Goal: Task Accomplishment & Management: Use online tool/utility

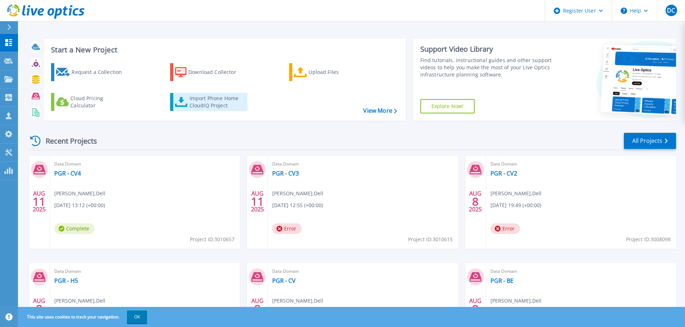
click at [205, 99] on div "Import Phone Home CloudIQ Project" at bounding box center [217, 102] width 56 height 14
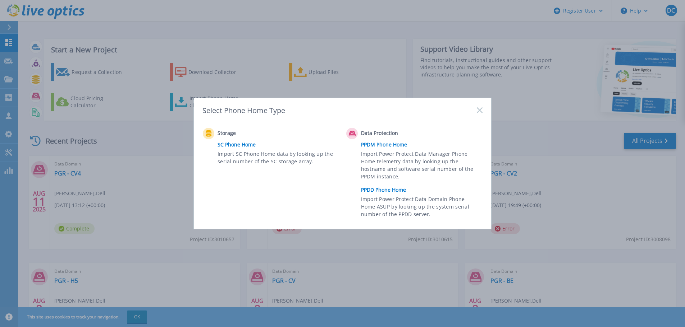
click at [385, 190] on link "PPDD Phone Home" at bounding box center [423, 190] width 125 height 11
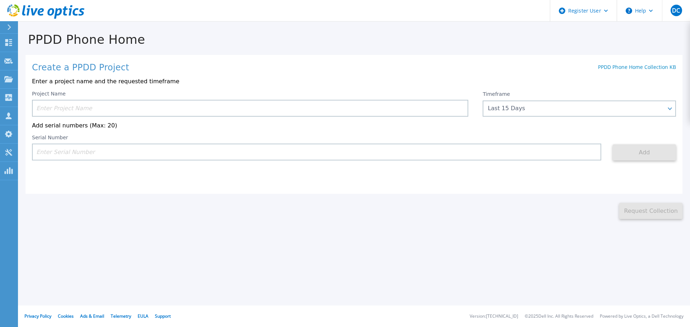
click at [144, 107] on input at bounding box center [250, 108] width 436 height 17
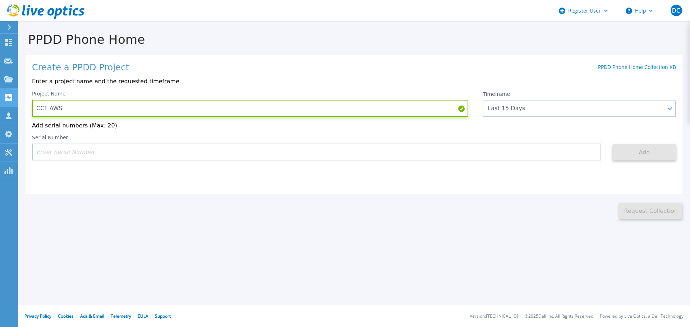
type input "CCF AWS"
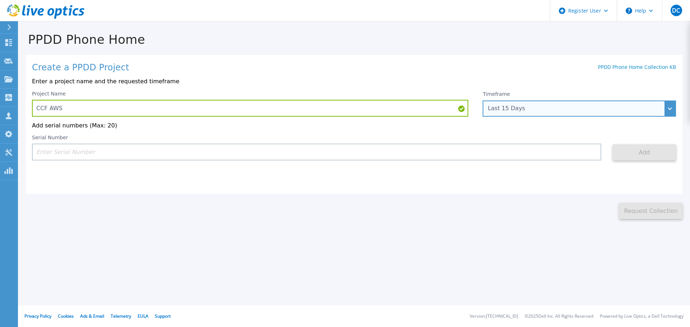
click at [588, 104] on div "Last 15 Days" at bounding box center [579, 109] width 193 height 16
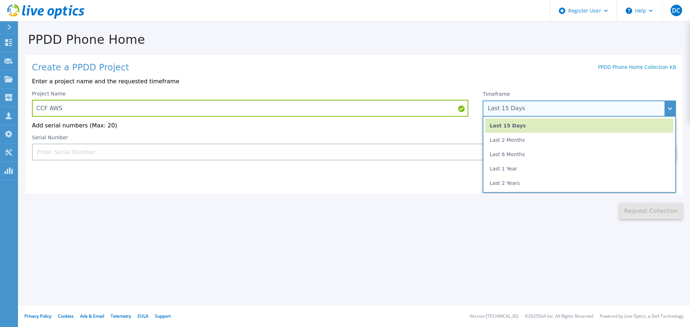
click at [562, 137] on li "Last 2 Months" at bounding box center [579, 140] width 188 height 14
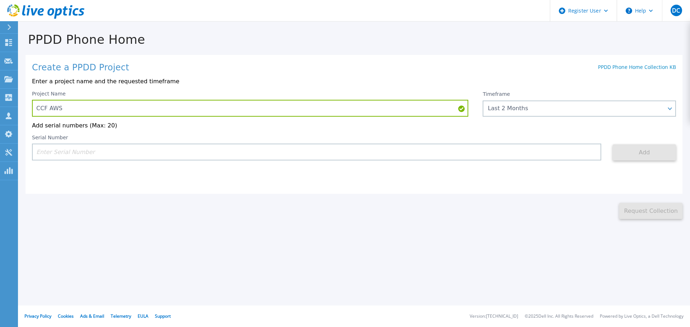
click at [69, 150] on input at bounding box center [316, 152] width 569 height 17
paste input "AUDV7U3B4BDS9E"
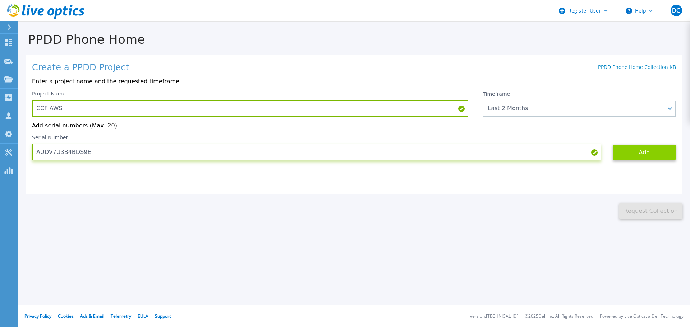
type input "AUDV7U3B4BDS9E"
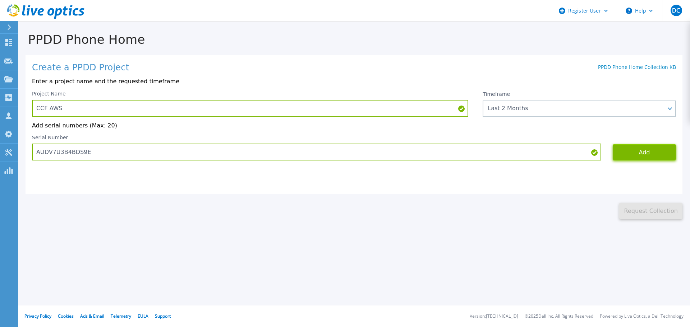
click at [649, 152] on button "Add" at bounding box center [644, 152] width 63 height 16
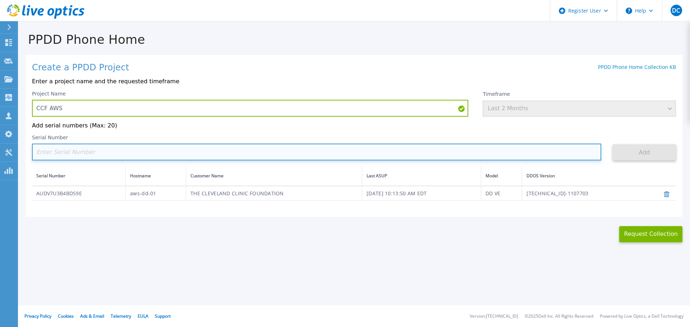
click at [96, 149] on input at bounding box center [316, 152] width 569 height 17
paste input "AUDV6C4L88DDEU"
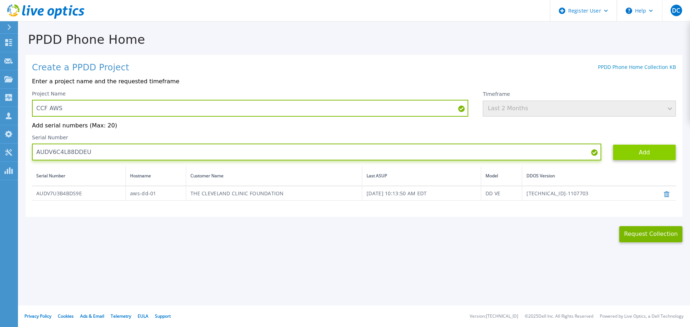
type input "AUDV6C4L88DDEU"
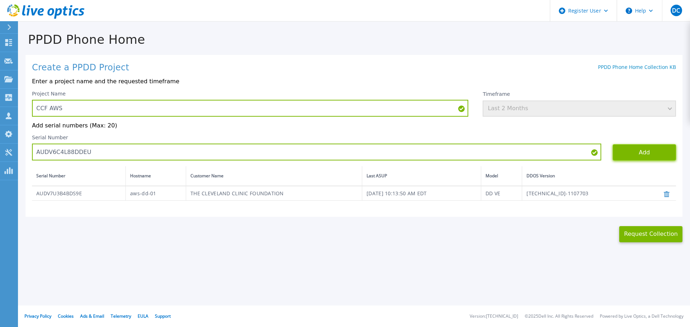
click at [636, 155] on button "Add" at bounding box center [644, 152] width 63 height 16
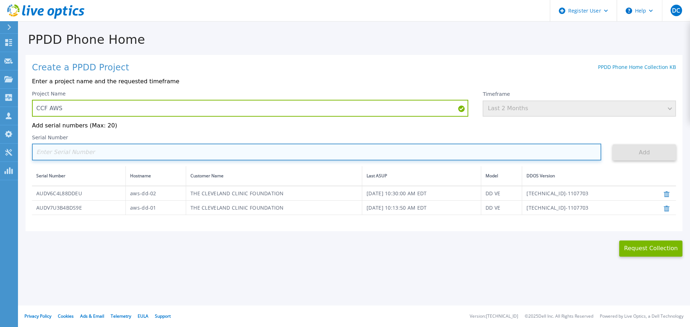
click at [72, 152] on input at bounding box center [316, 152] width 569 height 17
paste input "AUDVB9UL87DDET"
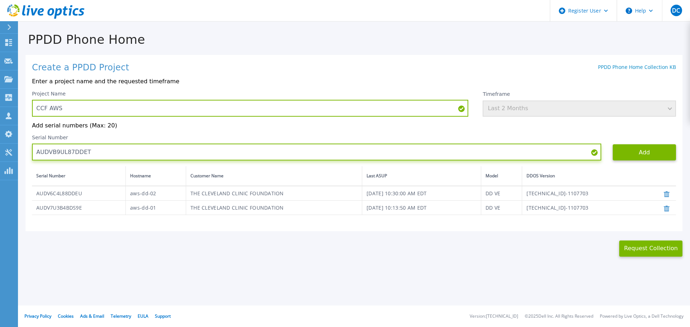
type input "AUDVB9UL87DDET"
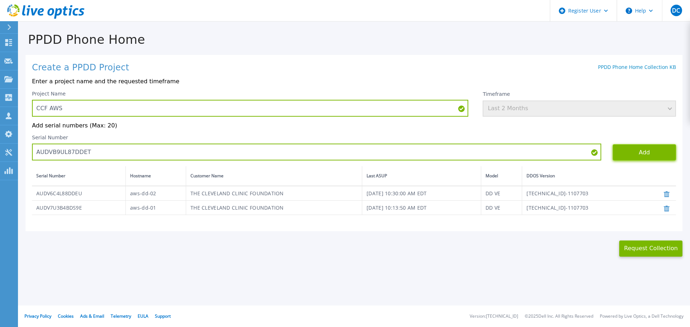
click at [639, 149] on button "Add" at bounding box center [644, 152] width 63 height 16
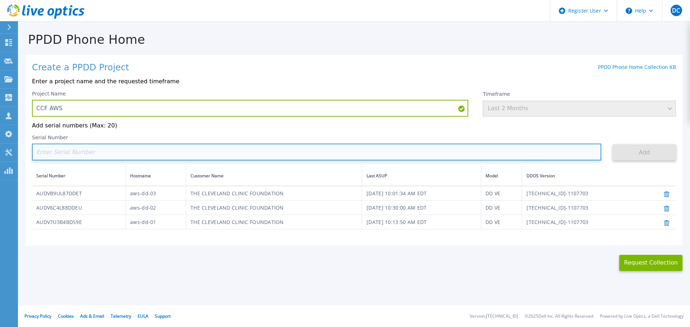
click at [66, 153] on input at bounding box center [316, 152] width 569 height 17
paste input "AUDVB9UL87DDET"
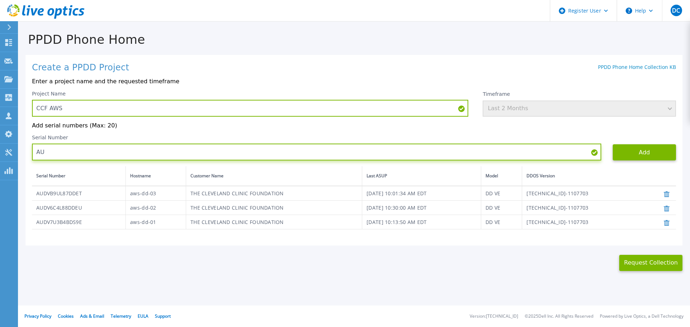
type input "A"
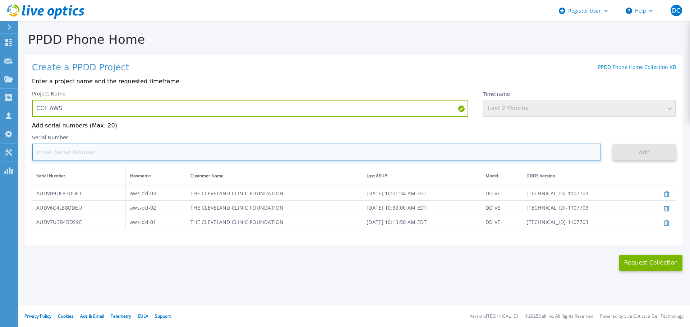
click at [90, 156] on input at bounding box center [316, 152] width 569 height 17
paste input "AUDV5UDL88DDEE"
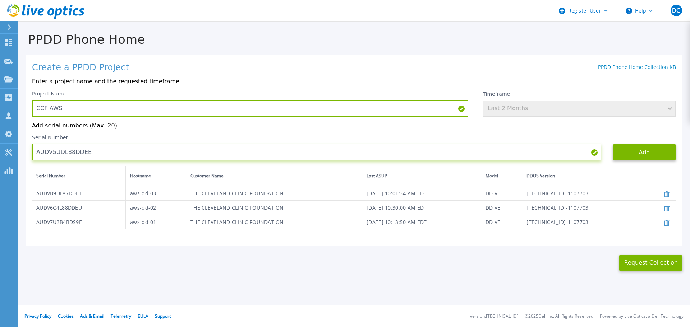
type input "AUDV5UDL88DDEE"
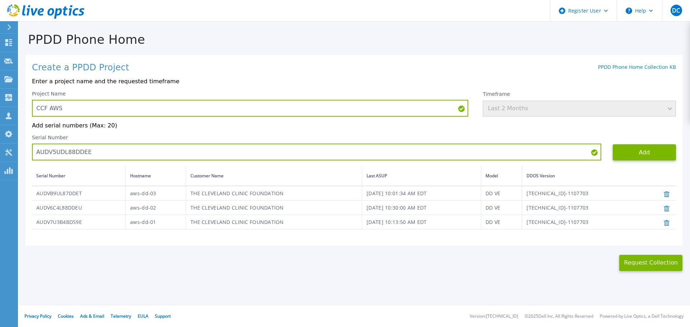
click at [631, 145] on div "Serial Number AUDV5UDL88DDEE Add" at bounding box center [354, 148] width 644 height 26
click at [635, 156] on button "Add" at bounding box center [644, 152] width 63 height 16
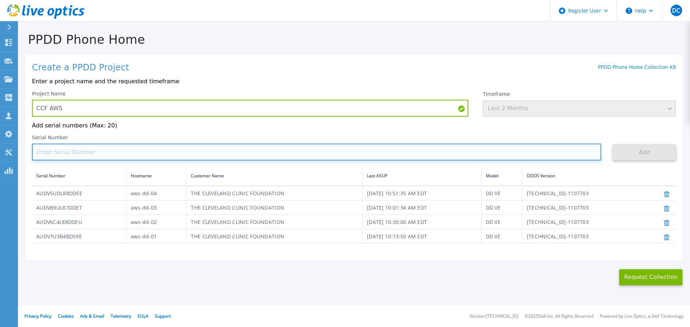
click at [97, 157] on input at bounding box center [316, 152] width 569 height 17
paste input "AUDVV8CL87DDE1"
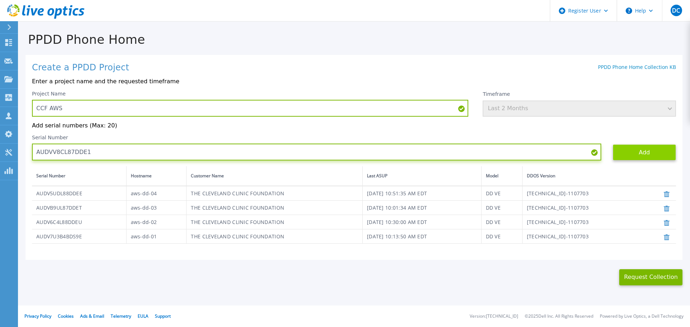
type input "AUDVV8CL87DDE1"
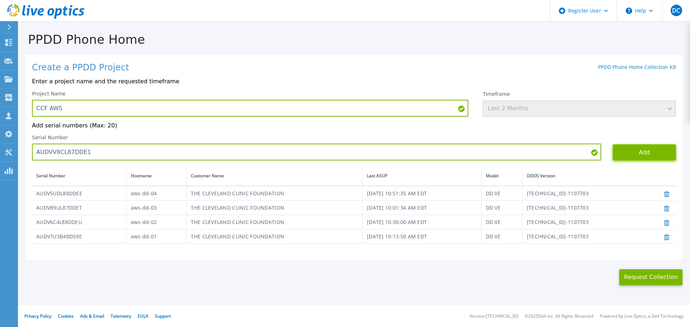
click at [639, 157] on button "Add" at bounding box center [644, 152] width 63 height 16
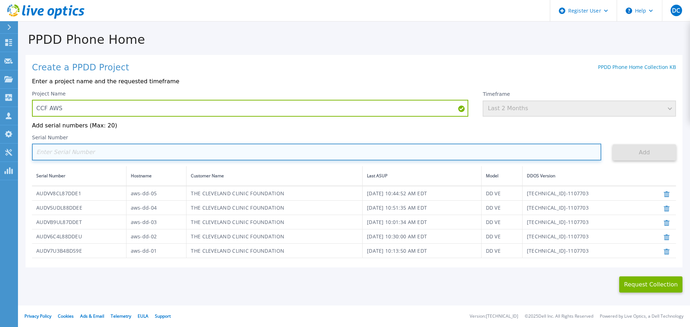
click at [48, 155] on input at bounding box center [316, 152] width 569 height 17
paste input "AUDVMYNL9SDDEE"
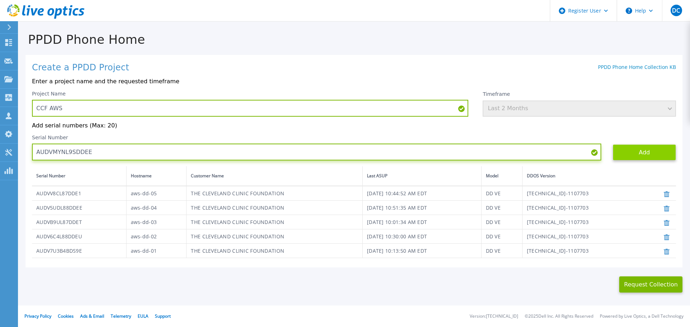
type input "AUDVMYNL9SDDEE"
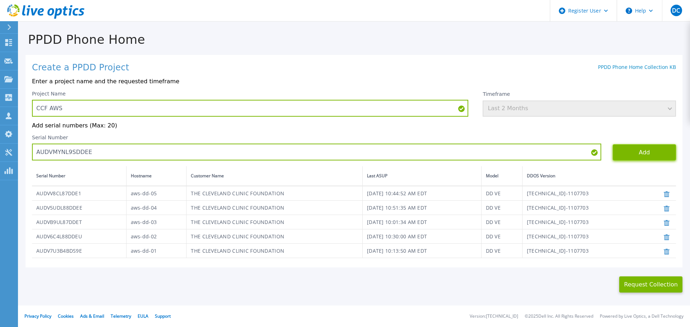
click at [630, 153] on button "Add" at bounding box center [644, 152] width 63 height 16
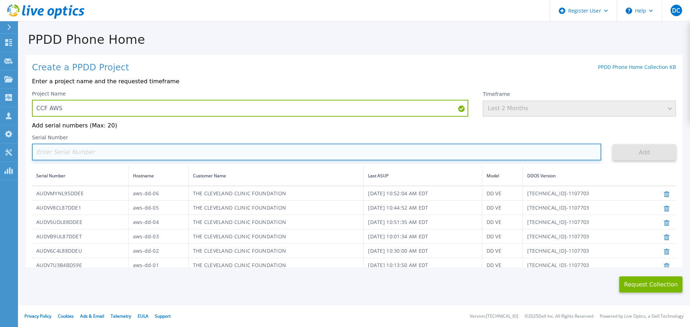
click at [98, 153] on input at bounding box center [316, 152] width 569 height 17
paste input "AUDV53PL9MDDE1"
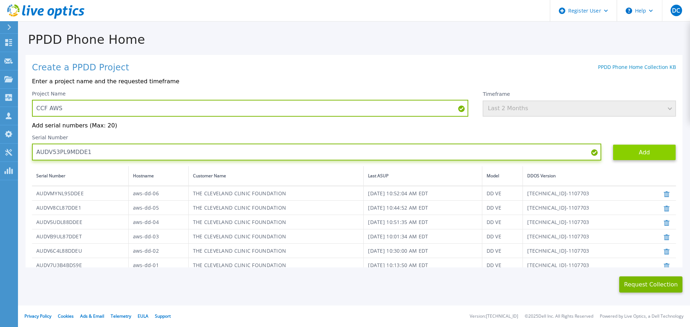
type input "AUDV53PL9MDDE1"
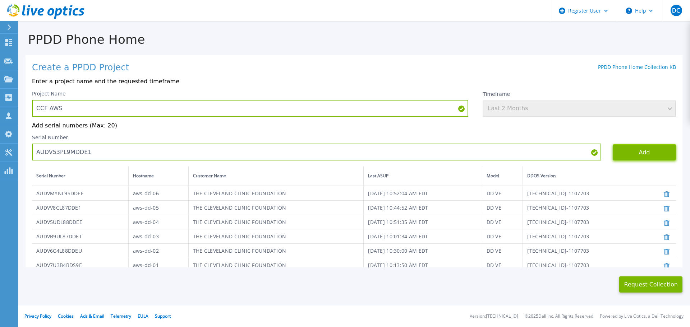
click at [628, 151] on button "Add" at bounding box center [644, 152] width 63 height 16
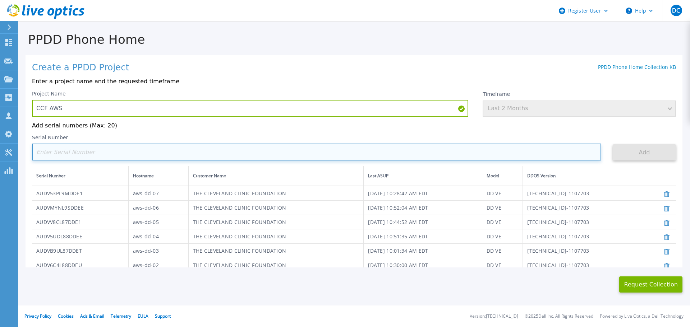
click at [59, 154] on input at bounding box center [316, 152] width 569 height 17
paste input "AUDVGEWL97DDEU"
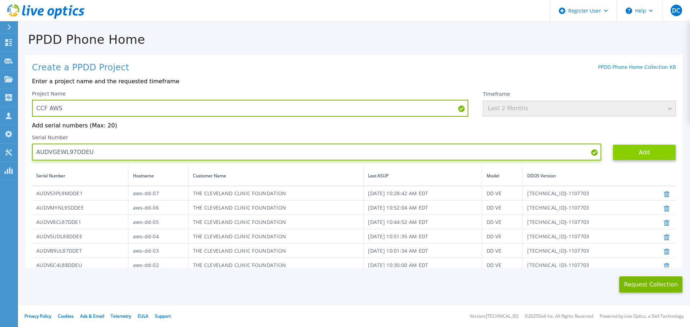
type input "AUDVGEWL97DDEU"
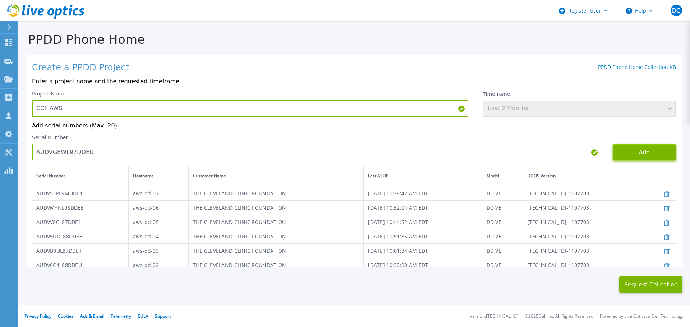
click at [613, 149] on button "Add" at bounding box center [644, 152] width 63 height 16
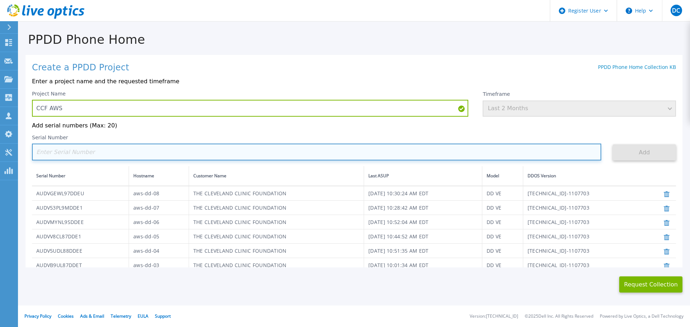
click at [87, 158] on input at bounding box center [316, 152] width 569 height 17
paste input "AUDVLZ84WNDDET"
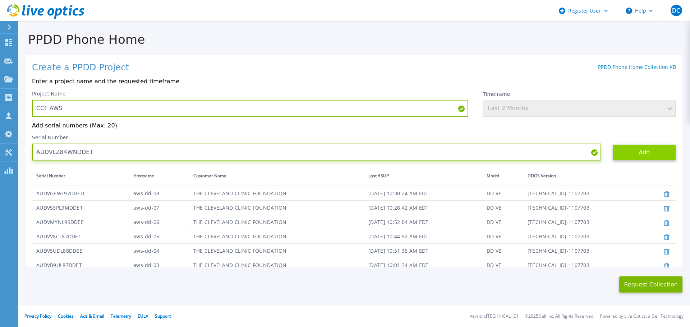
type input "AUDVLZ84WNDDET"
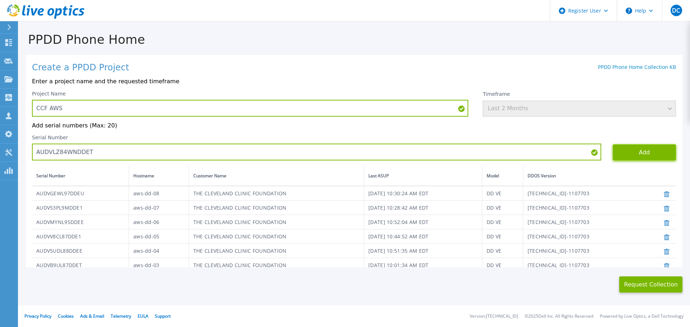
click at [624, 155] on button "Add" at bounding box center [644, 152] width 63 height 16
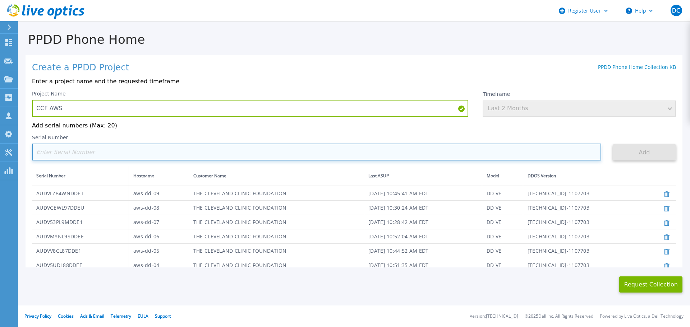
click at [79, 149] on input at bounding box center [316, 152] width 569 height 17
paste input "AUDV47Y4WBDDEU"
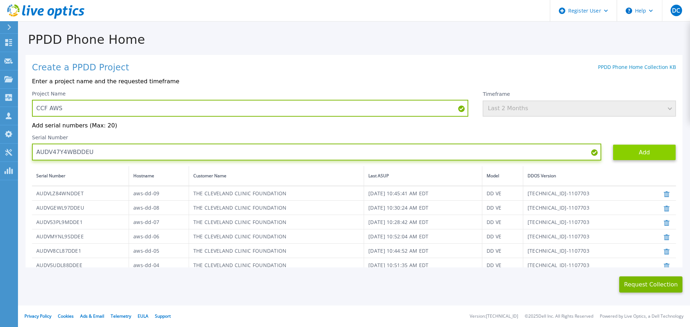
type input "AUDV47Y4WBDDEU"
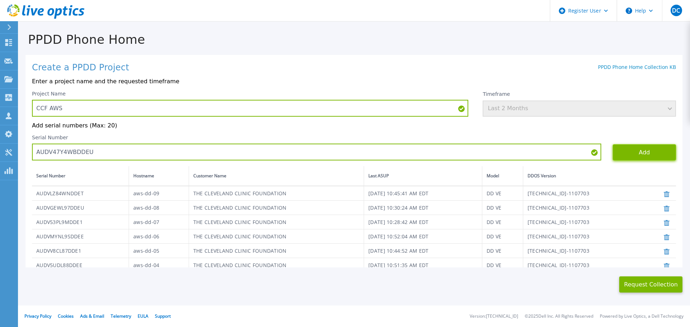
click at [631, 151] on button "Add" at bounding box center [644, 152] width 63 height 16
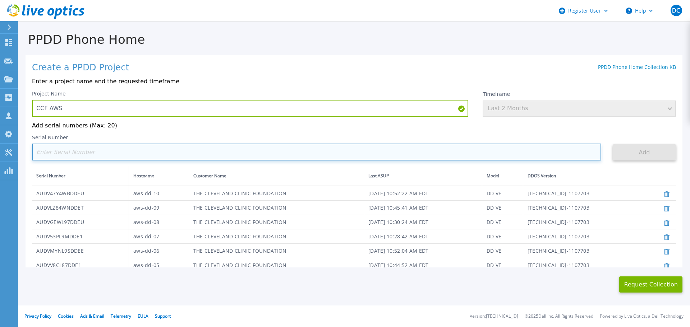
click at [118, 155] on input at bounding box center [316, 152] width 569 height 17
paste input "AUDV52KHD5DH2E"
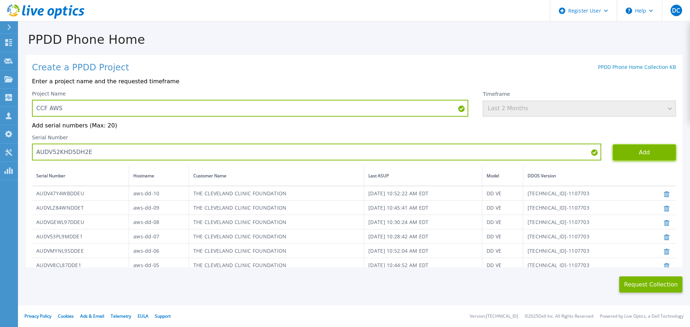
click at [635, 153] on button "Add" at bounding box center [644, 152] width 63 height 16
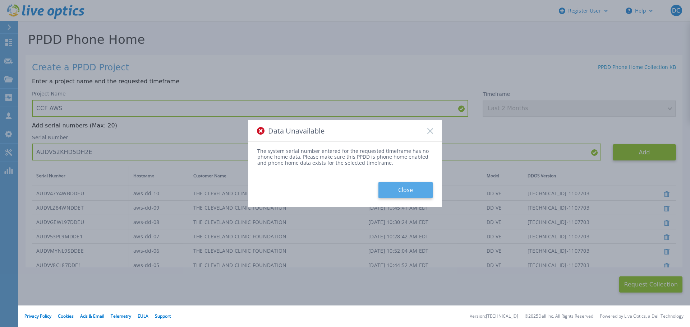
click at [405, 189] on button "Close" at bounding box center [405, 190] width 54 height 16
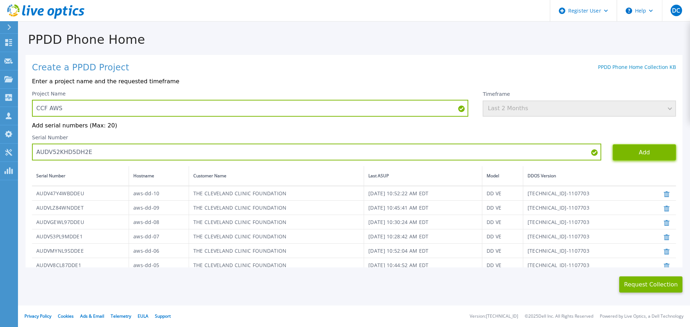
click at [619, 147] on button "Add" at bounding box center [644, 152] width 63 height 16
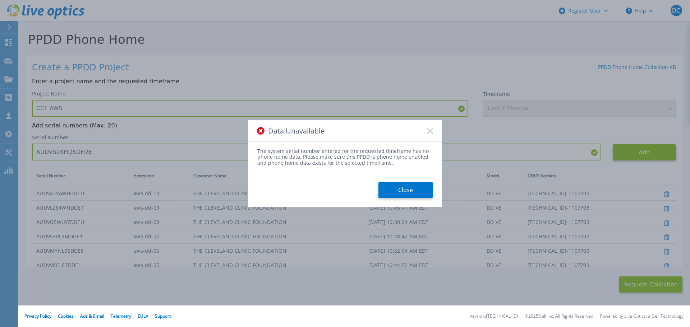
click at [411, 186] on button "Close" at bounding box center [405, 190] width 54 height 16
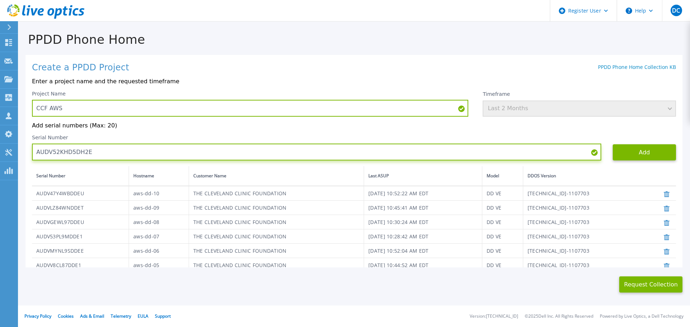
drag, startPoint x: 112, startPoint y: 150, endPoint x: 97, endPoint y: 152, distance: 15.2
click at [98, 152] on input "AUDV52KHD5DH2E" at bounding box center [316, 152] width 569 height 17
drag, startPoint x: 98, startPoint y: 154, endPoint x: -19, endPoint y: 136, distance: 118.9
click at [0, 136] on html "Register User Help DC Dell User David Cipparone David.Cipparone@dell.com Dell M…" at bounding box center [345, 163] width 690 height 327
paste input "JJSVKDDHS1"
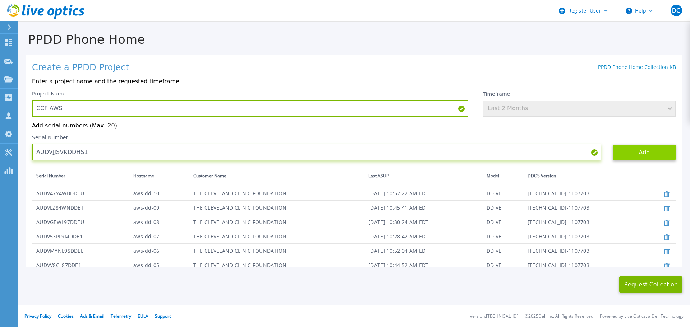
type input "AUDVJJSVKDDHS1"
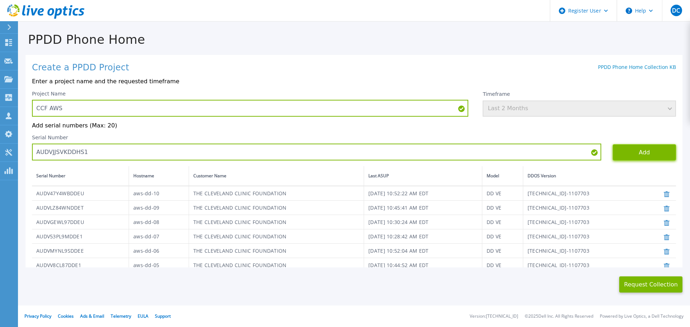
click at [626, 148] on button "Add" at bounding box center [644, 152] width 63 height 16
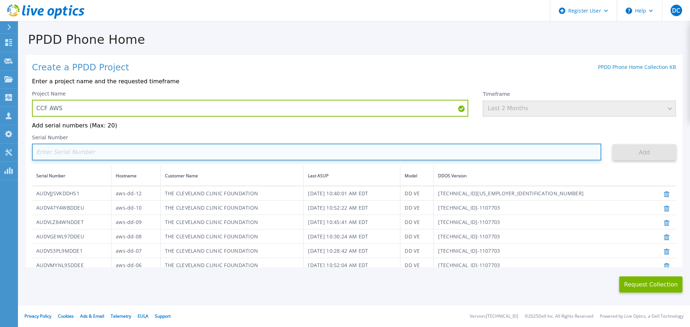
click at [79, 158] on input at bounding box center [316, 152] width 569 height 17
paste input "AUDVH4DR2ADHDW"
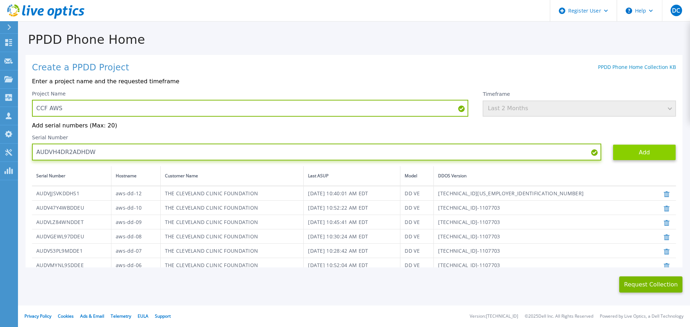
type input "AUDVH4DR2ADHDW"
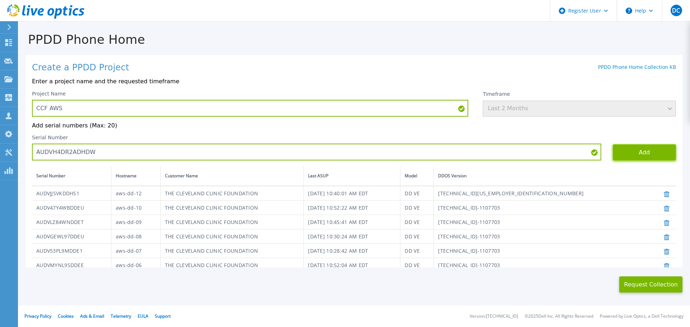
click at [628, 157] on button "Add" at bounding box center [644, 152] width 63 height 16
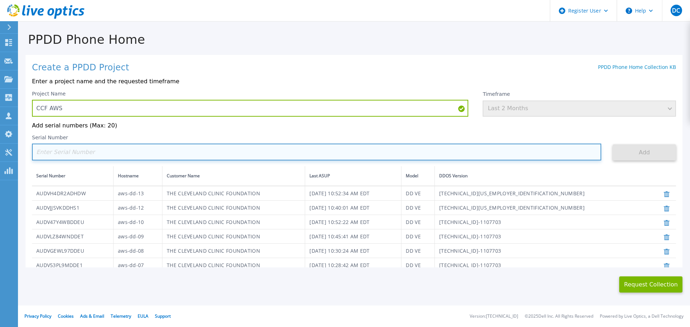
click at [107, 151] on input at bounding box center [316, 152] width 569 height 17
paste input "AUDVAKPYERDHDR"
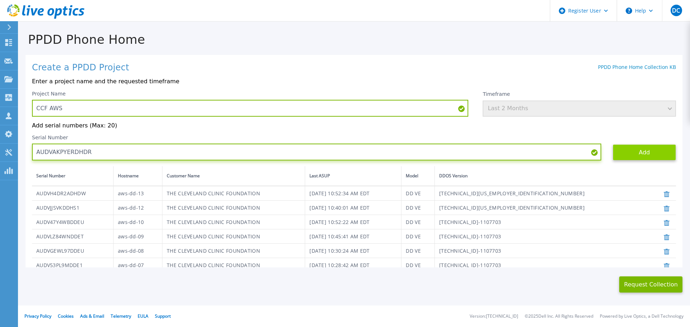
type input "AUDVAKPYERDHDR"
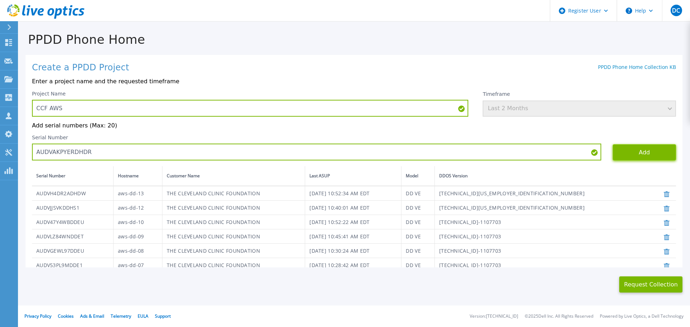
click at [651, 153] on button "Add" at bounding box center [644, 152] width 63 height 16
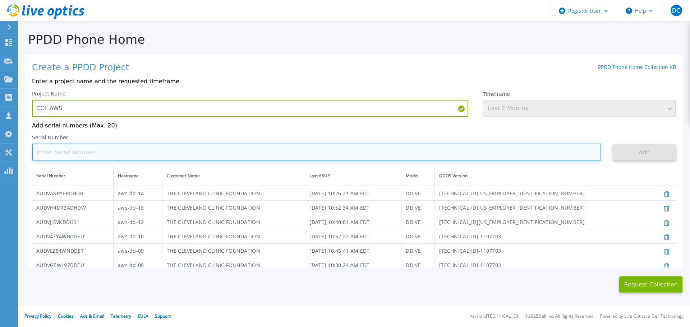
click at [100, 152] on input at bounding box center [316, 152] width 569 height 17
paste input "AUDVHZWYBRDHDY"
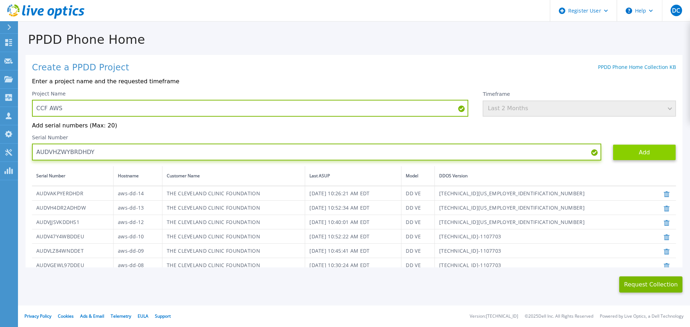
type input "AUDVHZWYBRDHDY"
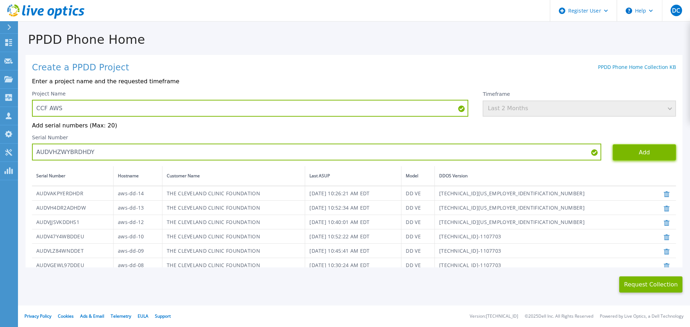
click at [630, 151] on button "Add" at bounding box center [644, 152] width 63 height 16
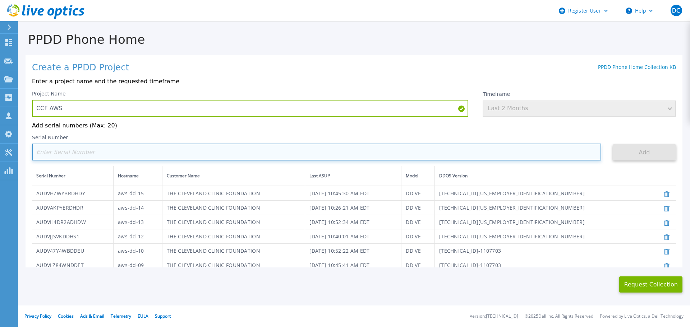
click at [132, 153] on input at bounding box center [316, 152] width 569 height 17
paste input "AUDV52KHD5DH2E"
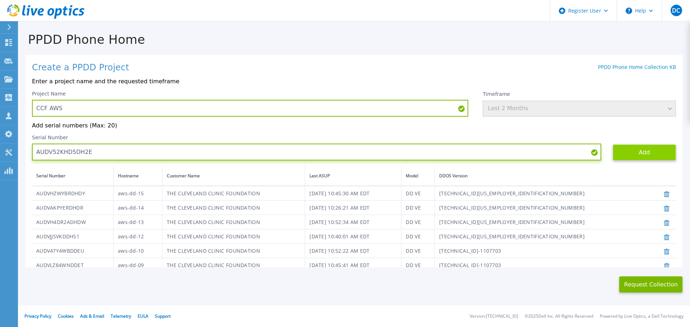
type input "AUDV52KHD5DH2E"
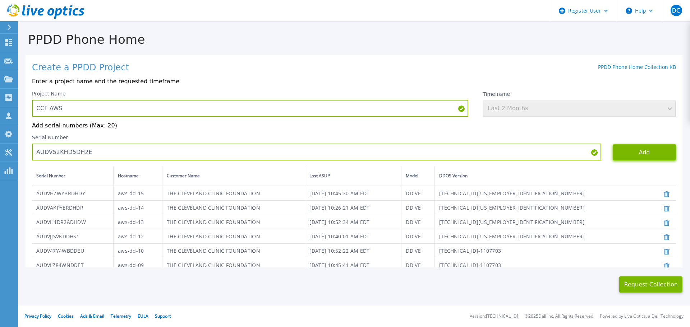
click at [641, 147] on button "Add" at bounding box center [644, 152] width 63 height 16
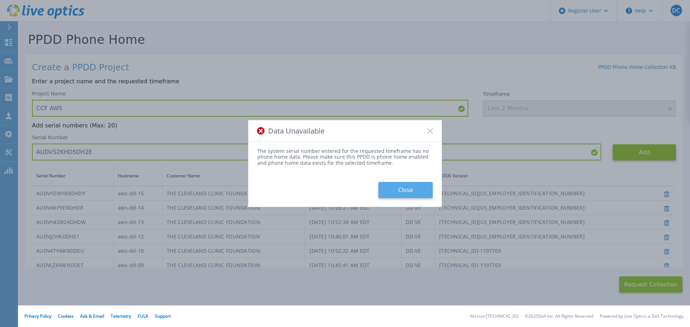
click at [401, 192] on button "Close" at bounding box center [405, 190] width 54 height 16
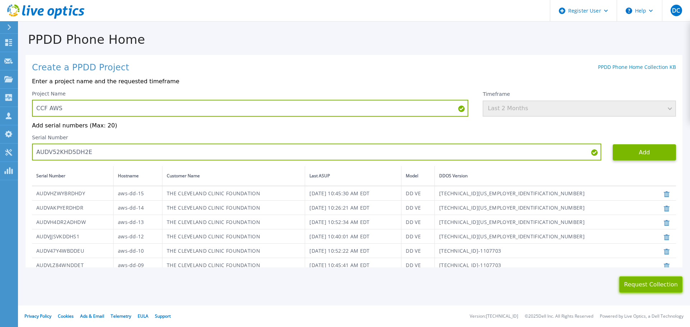
click at [640, 282] on button "Request Collection" at bounding box center [650, 285] width 63 height 16
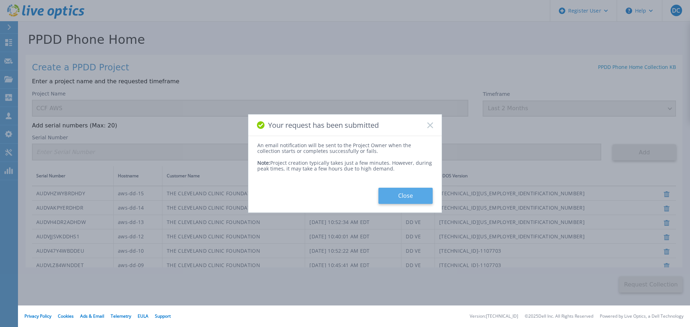
click at [410, 198] on button "Close" at bounding box center [405, 196] width 54 height 16
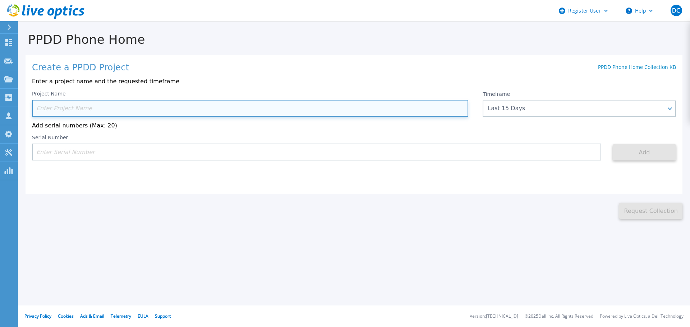
click at [100, 112] on input at bounding box center [250, 108] width 436 height 17
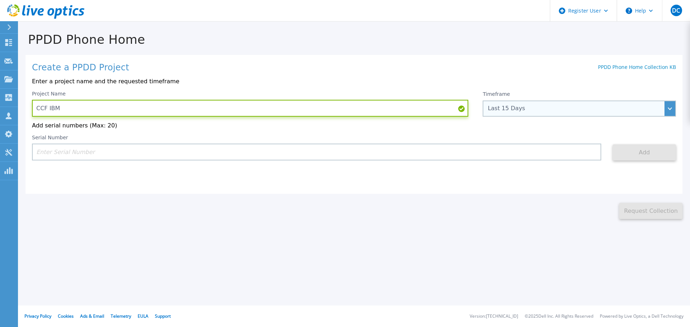
type input "CCF IBM"
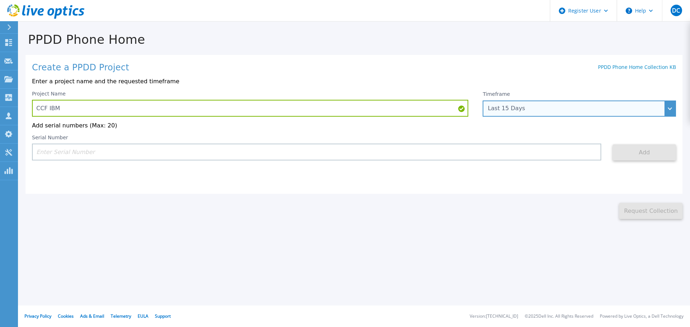
click at [542, 116] on div "Last 15 Days" at bounding box center [579, 109] width 193 height 16
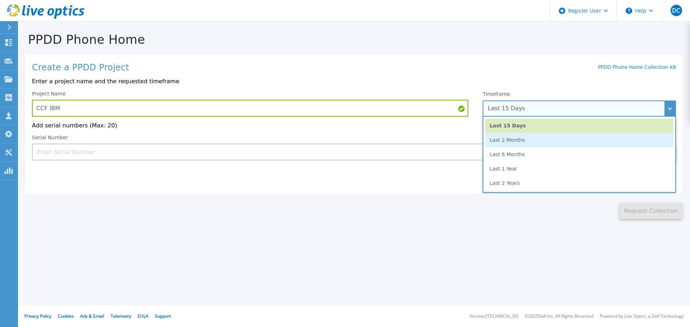
click at [537, 139] on li "Last 2 Months" at bounding box center [579, 140] width 188 height 14
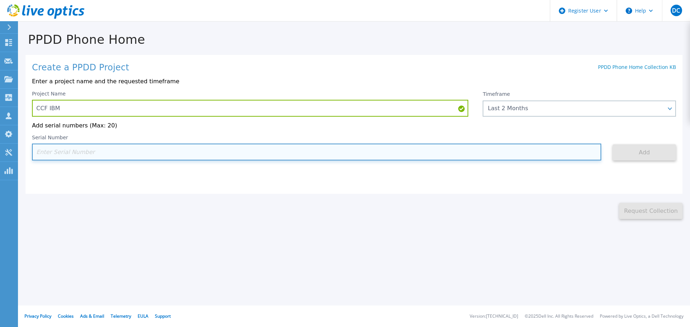
click at [106, 156] on input at bounding box center [316, 152] width 569 height 17
paste input "AUDVVVU69LFEZ1"
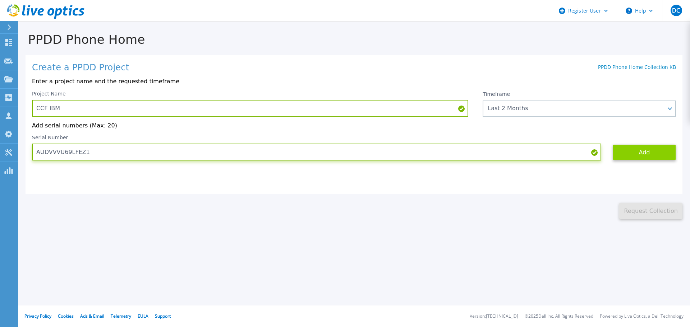
type input "AUDVVVU69LFEZ1"
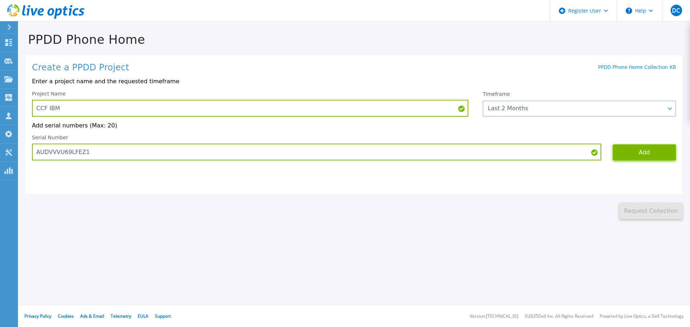
click at [642, 153] on button "Add" at bounding box center [644, 152] width 63 height 16
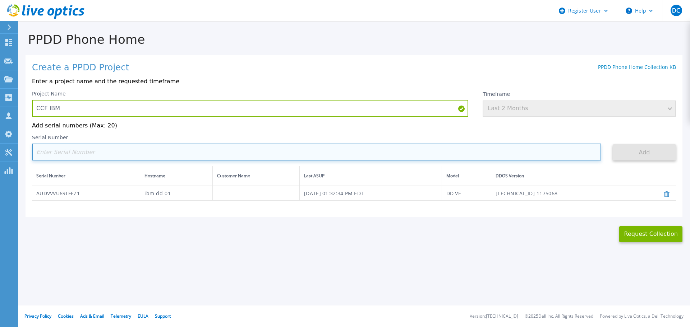
click at [84, 154] on input at bounding box center [316, 152] width 569 height 17
paste input "AUDVDBJCTBFEZU"
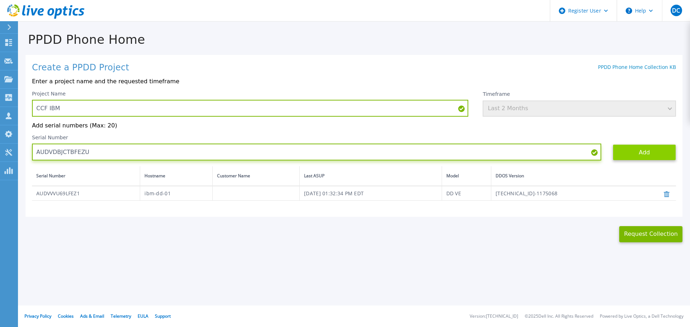
type input "AUDVDBJCTBFEZU"
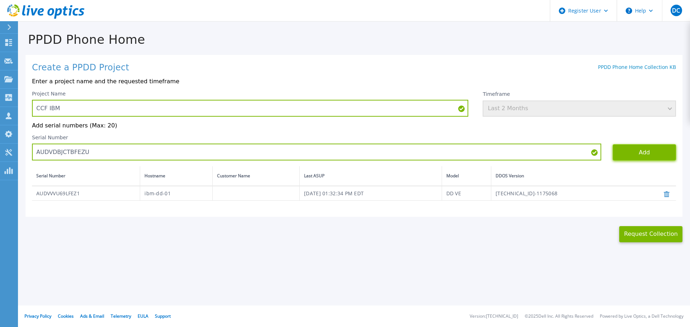
click at [638, 152] on button "Add" at bounding box center [644, 152] width 63 height 16
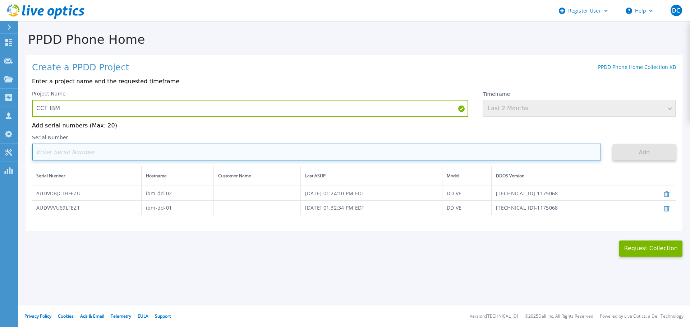
click at [96, 149] on input at bounding box center [316, 152] width 569 height 17
paste input "AUDVGWEVG4FEZU"
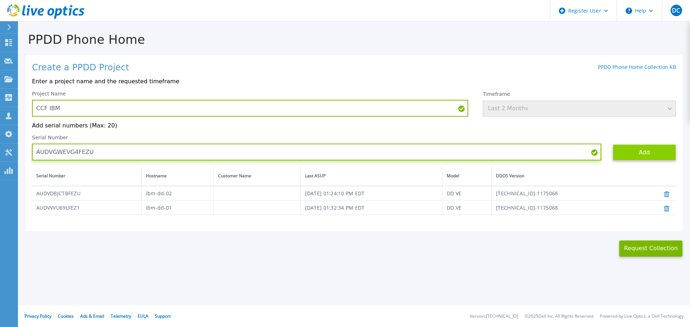
type input "AUDVGWEVG4FEZU"
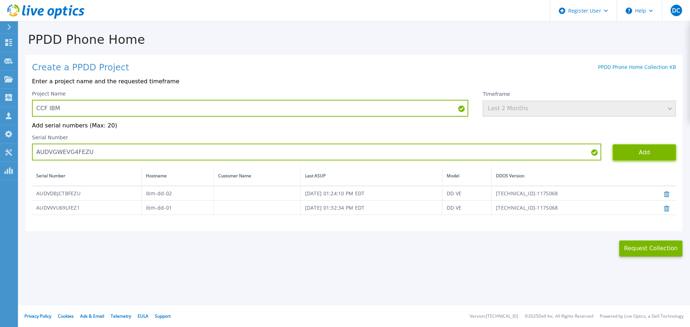
click at [635, 154] on button "Add" at bounding box center [644, 152] width 63 height 16
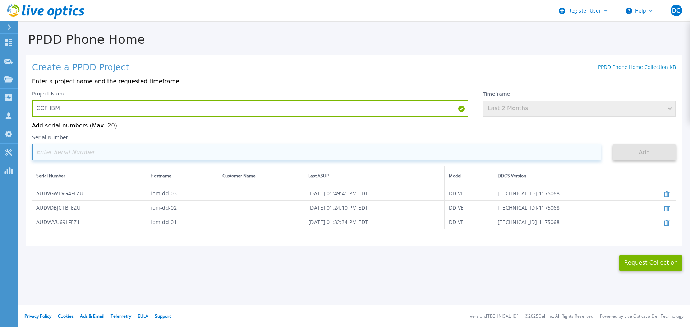
click at [104, 155] on input at bounding box center [316, 152] width 569 height 17
paste input "AUDV7FPN42FEZU"
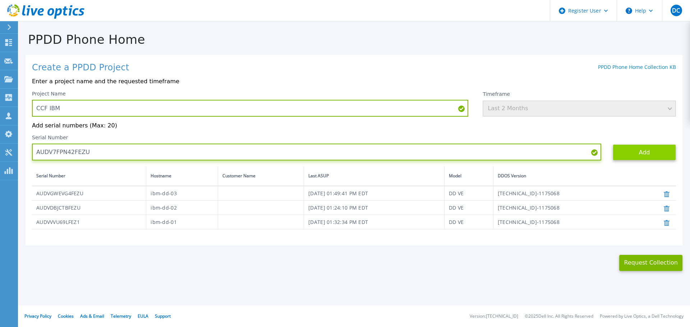
type input "AUDV7FPN42FEZU"
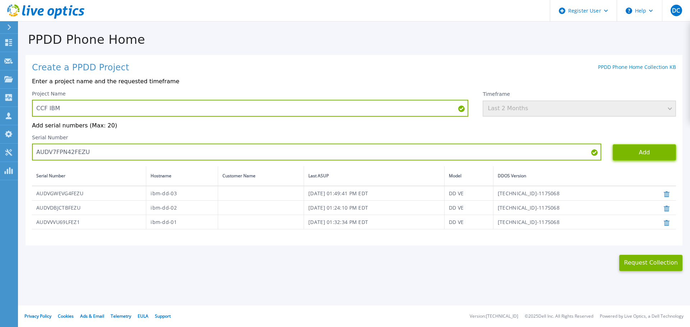
click at [640, 152] on button "Add" at bounding box center [644, 152] width 63 height 16
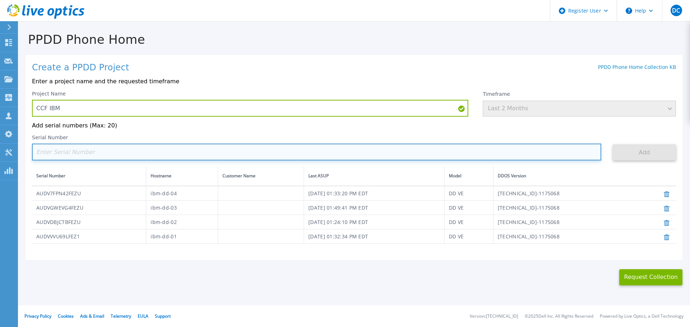
click at [93, 154] on input at bounding box center [316, 152] width 569 height 17
paste input "AUDVVYW7LDFEZT"
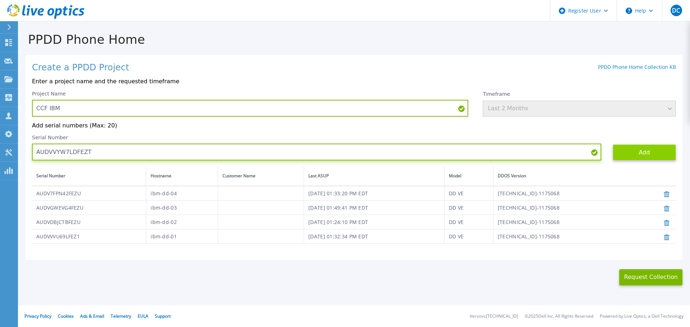
type input "AUDVVYW7LDFEZT"
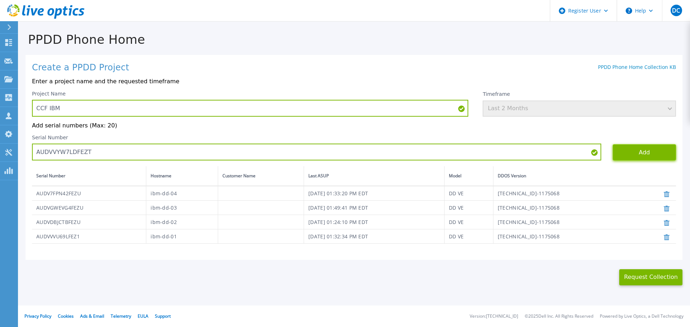
click at [642, 158] on button "Add" at bounding box center [644, 152] width 63 height 16
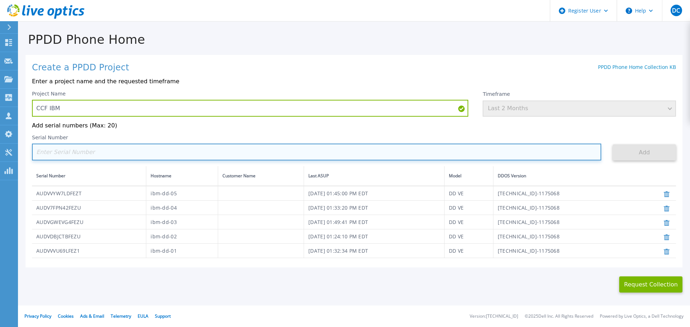
click at [122, 160] on input at bounding box center [316, 152] width 569 height 17
paste input "AUDVS6453ZFEXW"
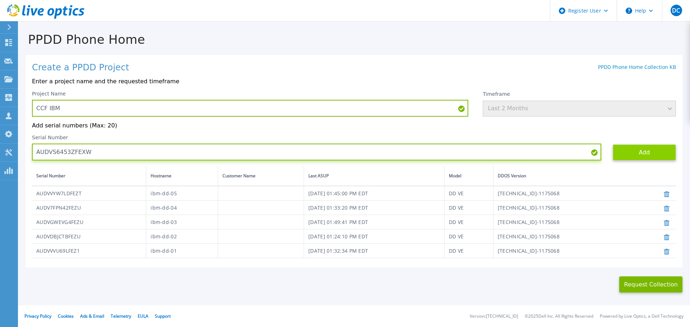
type input "AUDVS6453ZFEXW"
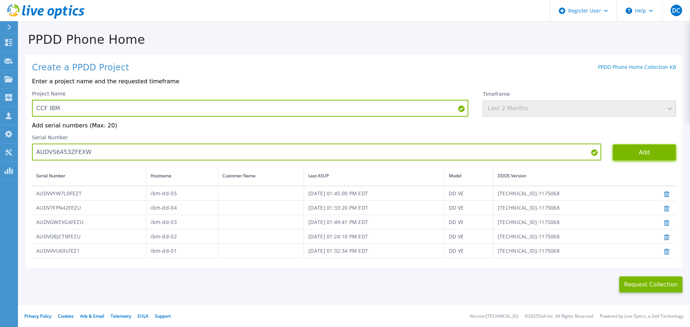
click at [630, 155] on button "Add" at bounding box center [644, 152] width 63 height 16
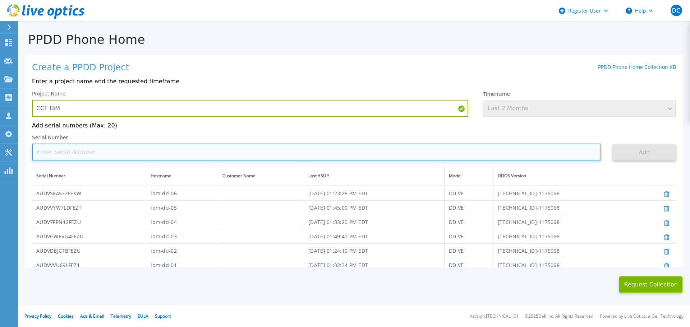
click at [100, 154] on input at bounding box center [316, 152] width 569 height 17
paste input "AUDV7JF88RFEZ1"
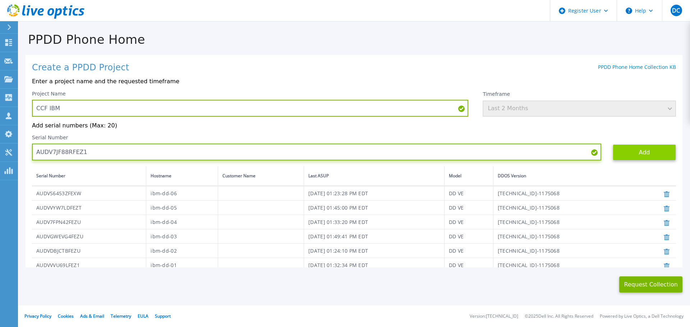
type input "AUDV7JF88RFEZ1"
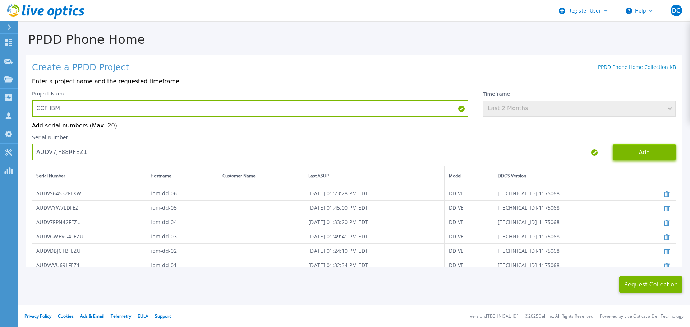
click at [630, 153] on button "Add" at bounding box center [644, 152] width 63 height 16
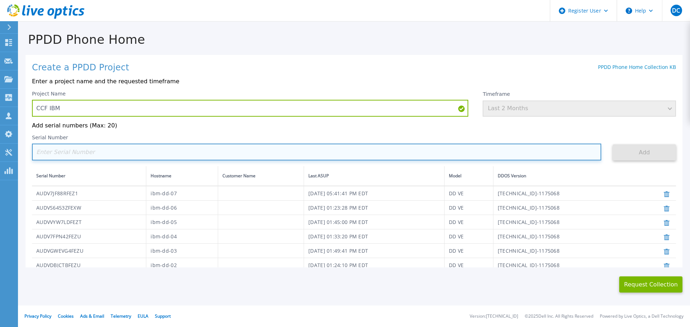
click at [73, 154] on input at bounding box center [316, 152] width 569 height 17
paste input "AUDVXKF562FEXY"
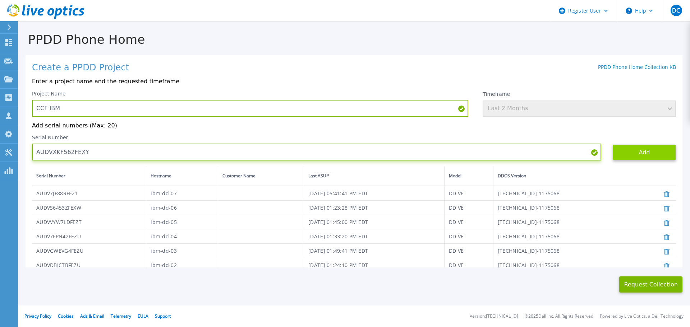
type input "AUDVXKF562FEXY"
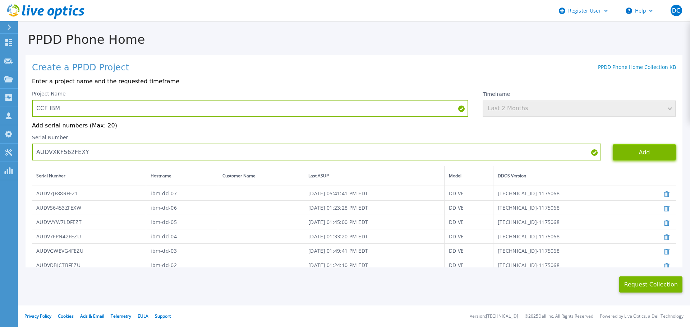
click at [615, 152] on button "Add" at bounding box center [644, 152] width 63 height 16
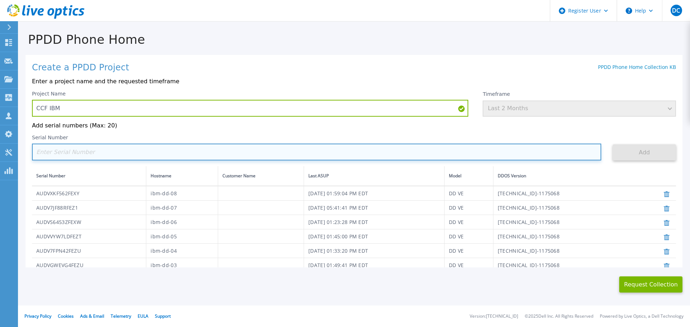
click at [103, 158] on input at bounding box center [316, 152] width 569 height 17
paste input "AUDV7ST6EEFEXR"
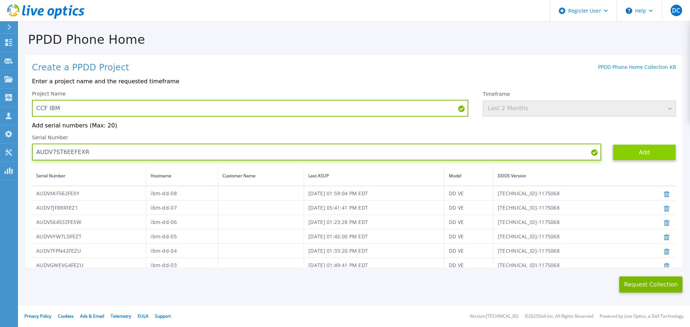
type input "AUDV7ST6EEFEXR"
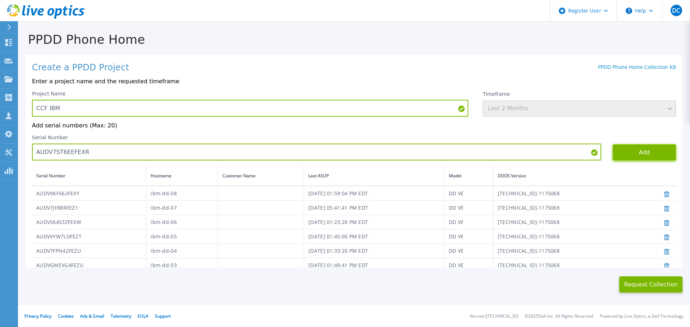
click at [634, 153] on button "Add" at bounding box center [644, 152] width 63 height 16
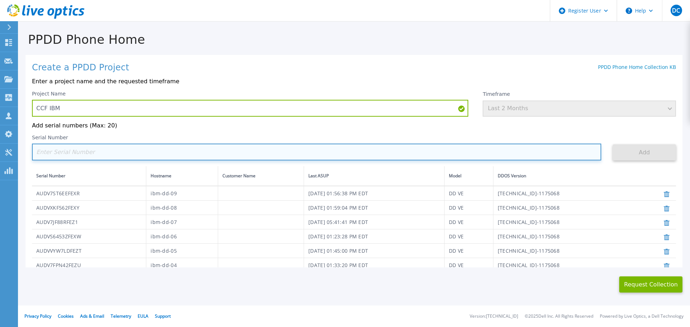
click at [90, 157] on input at bounding box center [316, 152] width 569 height 17
paste input "AUDV9936Y4FEXR"
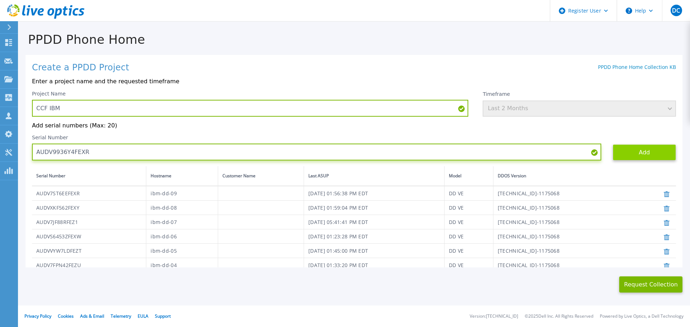
type input "AUDV9936Y4FEXR"
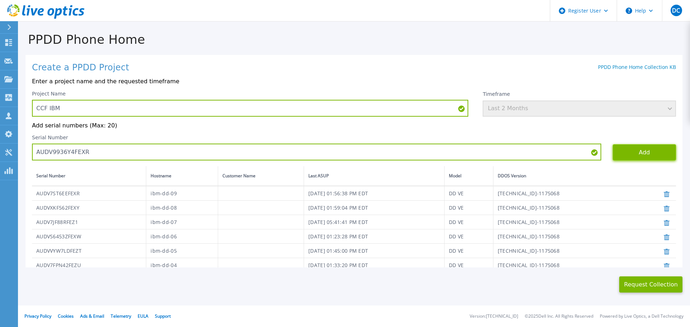
click at [647, 151] on button "Add" at bounding box center [644, 152] width 63 height 16
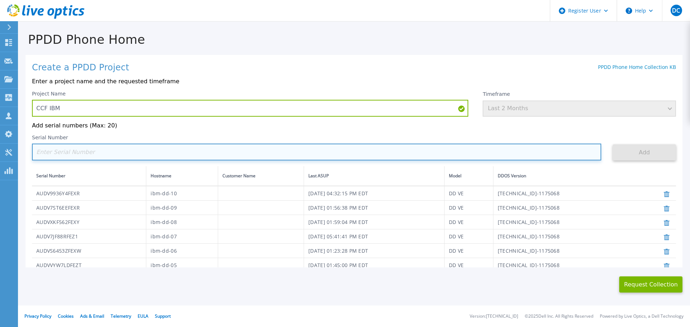
click at [114, 155] on input at bounding box center [316, 152] width 569 height 17
paste input "AUDVKALXHAFEXW"
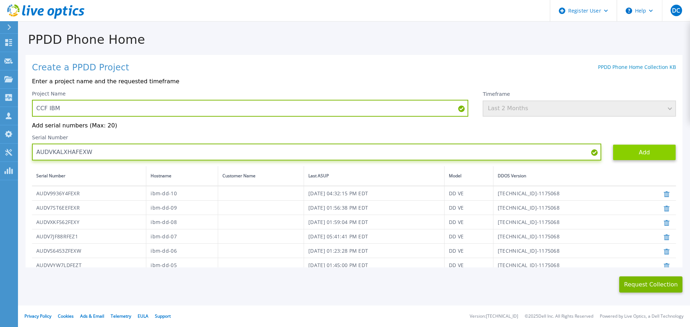
type input "AUDVKALXHAFEXW"
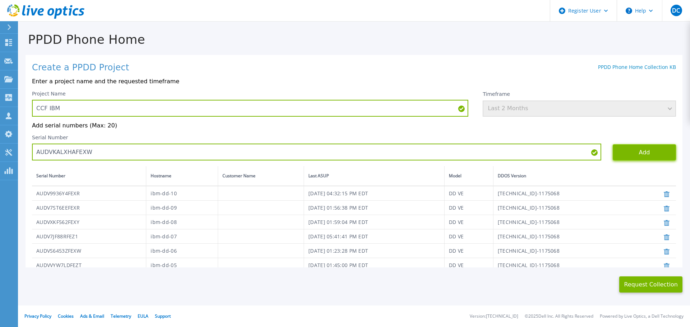
click at [646, 150] on button "Add" at bounding box center [644, 152] width 63 height 16
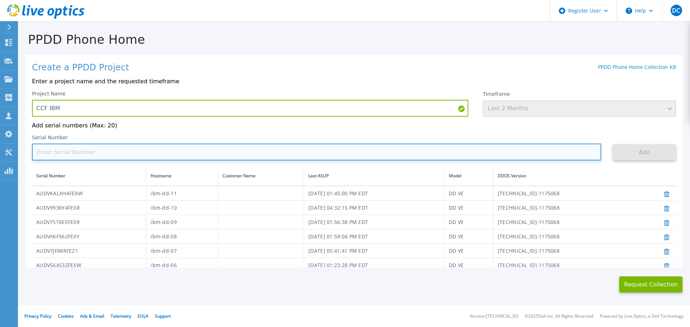
click at [100, 154] on input at bounding box center [316, 152] width 569 height 17
paste input "AUDVSYVXXHFEXW"
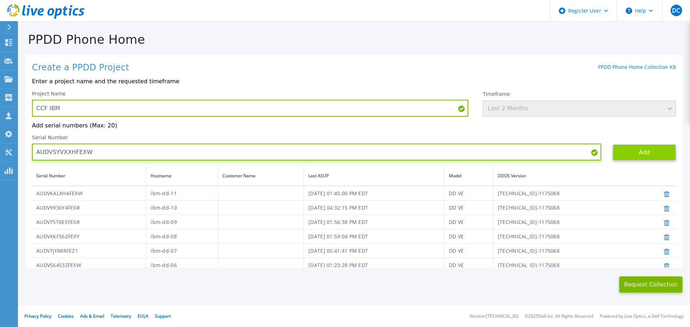
type input "AUDVSYVXXHFEXW"
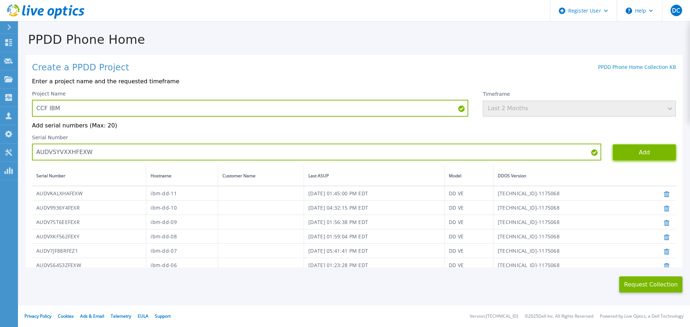
click at [635, 149] on button "Add" at bounding box center [644, 152] width 63 height 16
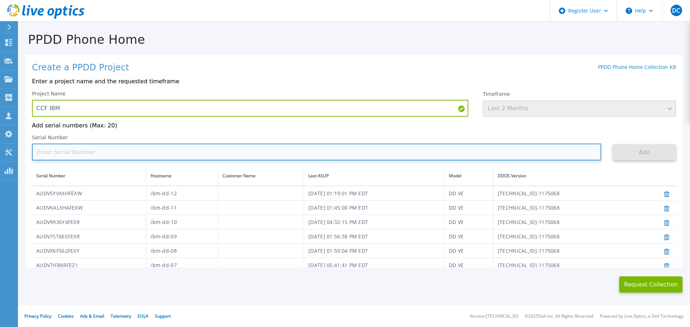
click at [89, 154] on input at bounding box center [316, 152] width 569 height 17
paste input "AUDVARUV4RFEXU"
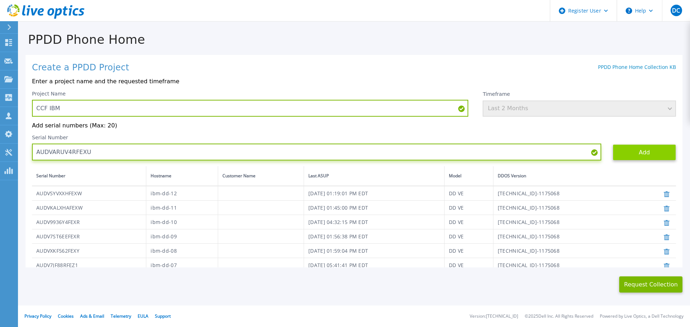
type input "AUDVARUV4RFEXU"
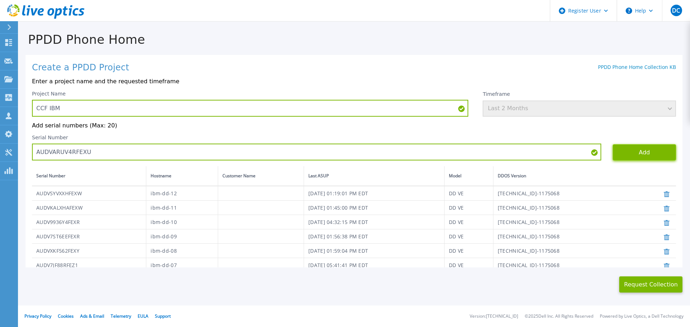
drag, startPoint x: 624, startPoint y: 151, endPoint x: 622, endPoint y: 162, distance: 11.7
click at [625, 151] on button "Add" at bounding box center [644, 152] width 63 height 16
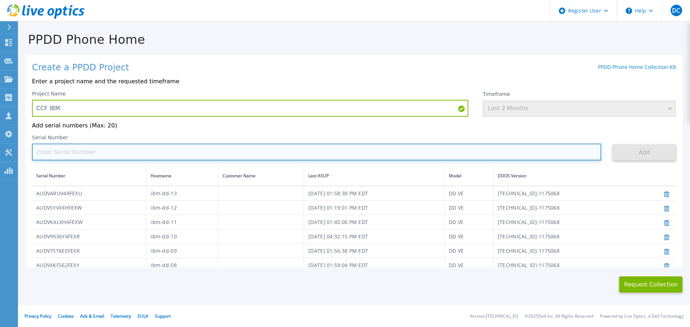
click at [141, 155] on input at bounding box center [316, 152] width 569 height 17
paste input "AUDVL11VRZFEXY"
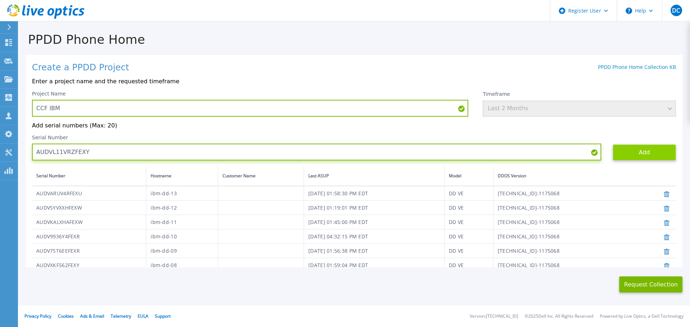
type input "AUDVL11VRZFEXY"
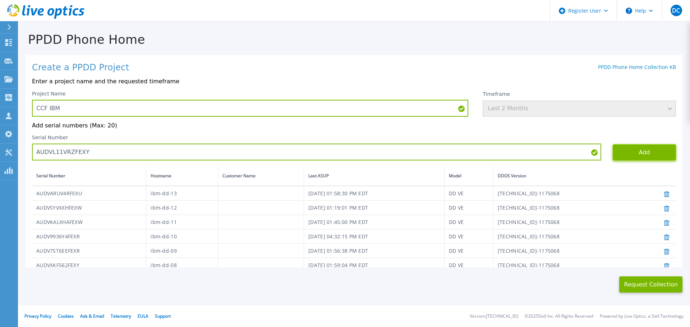
click at [620, 152] on button "Add" at bounding box center [644, 152] width 63 height 16
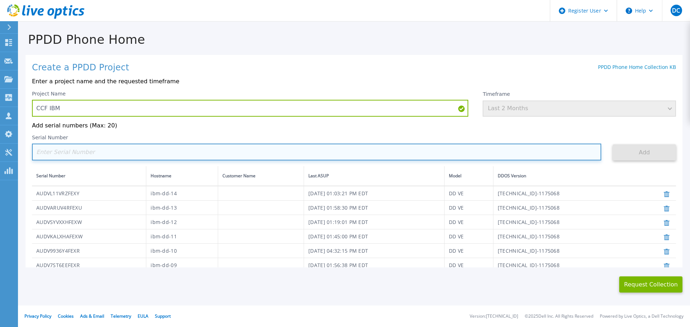
click at [105, 155] on input at bounding box center [316, 152] width 569 height 17
paste input "AUDVGRCVM9FEXW"
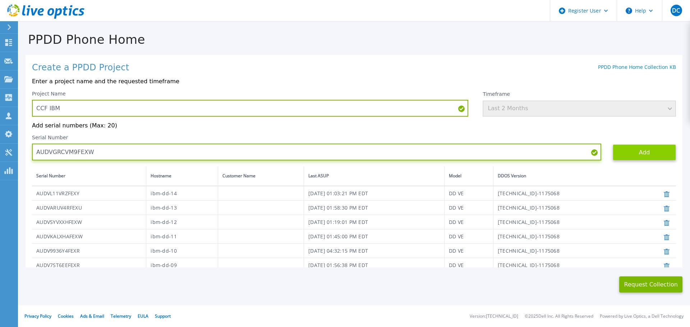
type input "AUDVGRCVM9FEXW"
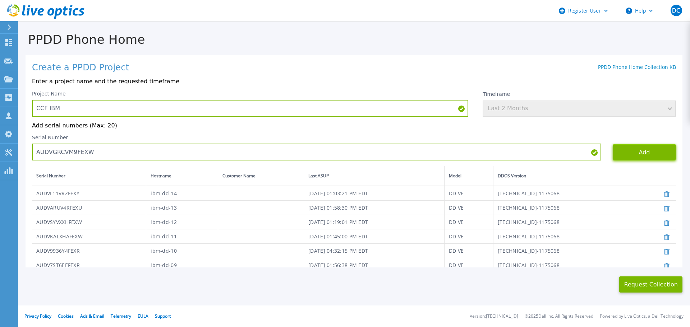
click at [642, 152] on button "Add" at bounding box center [644, 152] width 63 height 16
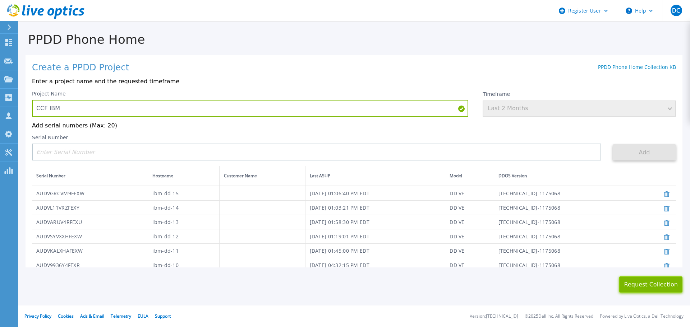
click at [651, 281] on button "Request Collection" at bounding box center [650, 285] width 63 height 16
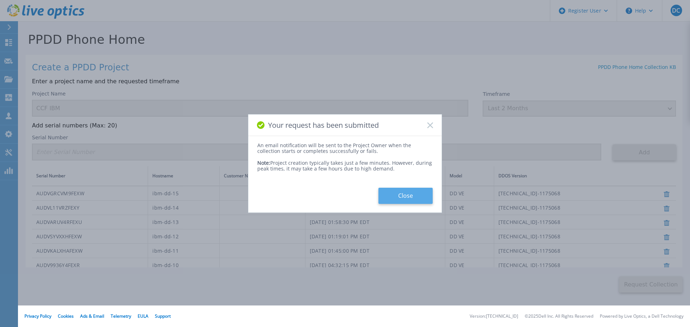
click at [388, 188] on button "Close" at bounding box center [405, 196] width 54 height 16
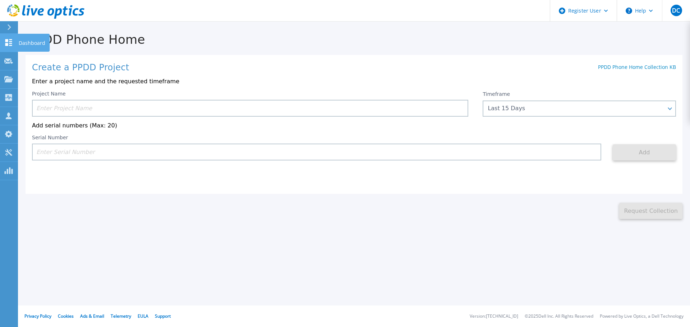
click at [24, 40] on p "Dashboard" at bounding box center [32, 43] width 27 height 19
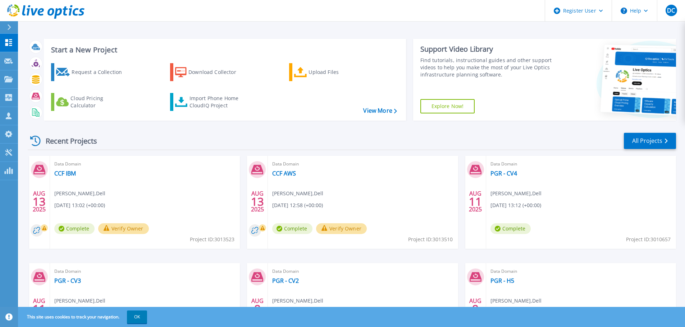
click at [149, 230] on button "Verify Owner" at bounding box center [123, 229] width 51 height 11
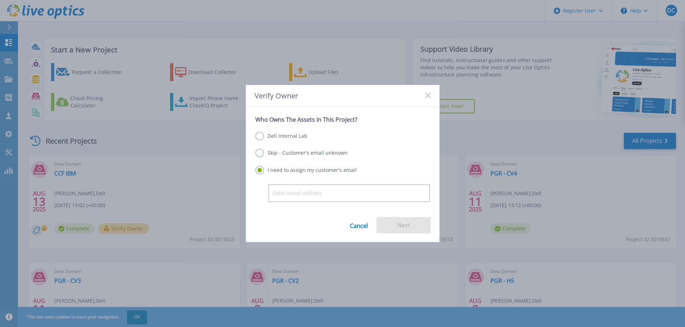
click at [290, 136] on label "Dell Internal Lab" at bounding box center [281, 136] width 52 height 9
click at [0, 0] on input "Dell Internal Lab" at bounding box center [0, 0] width 0 height 0
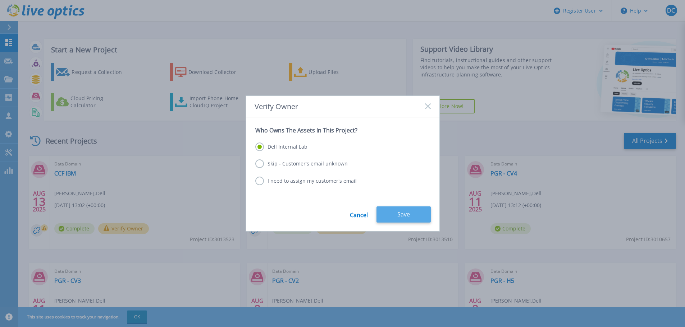
click at [410, 214] on button "Save" at bounding box center [403, 215] width 54 height 16
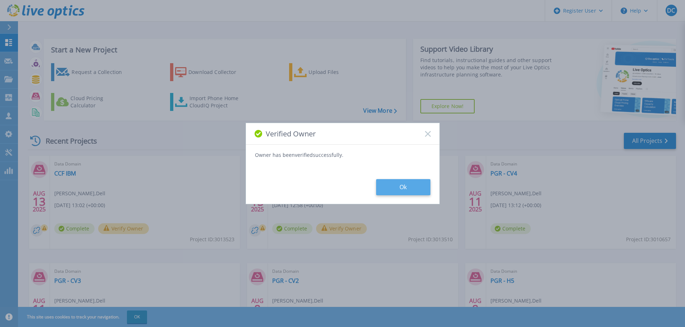
click at [410, 189] on button "Ok" at bounding box center [403, 187] width 54 height 16
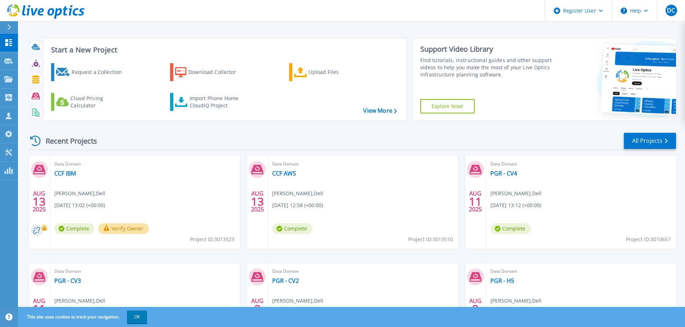
click at [132, 230] on button "Verify Owner" at bounding box center [123, 229] width 51 height 11
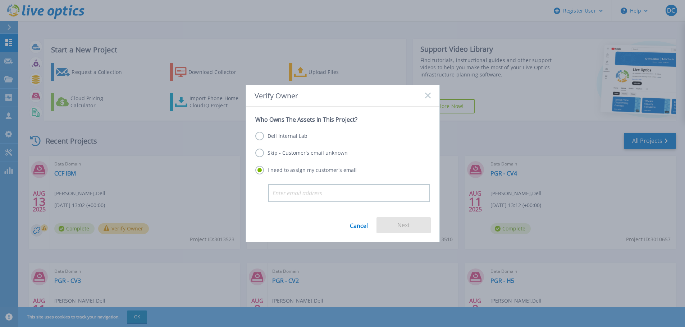
click at [286, 135] on label "Dell Internal Lab" at bounding box center [281, 136] width 52 height 9
click at [0, 0] on input "Dell Internal Lab" at bounding box center [0, 0] width 0 height 0
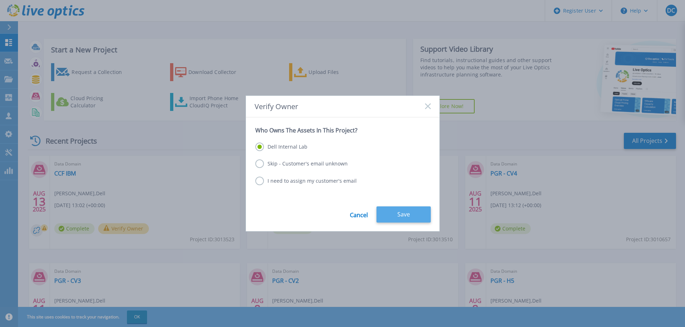
click at [417, 216] on button "Save" at bounding box center [403, 215] width 54 height 16
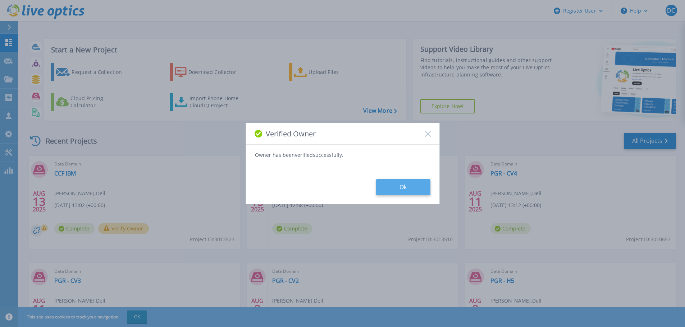
click at [398, 183] on button "Ok" at bounding box center [403, 187] width 54 height 16
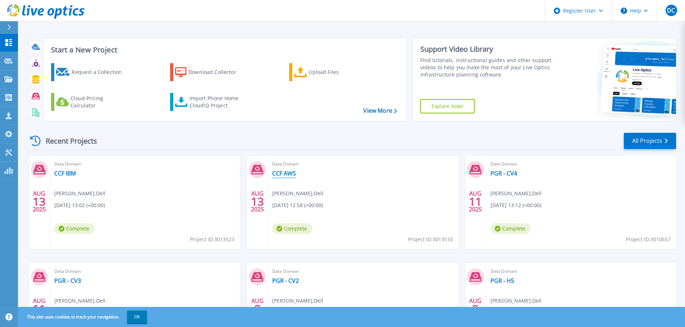
click at [287, 173] on link "CCF AWS" at bounding box center [284, 173] width 24 height 7
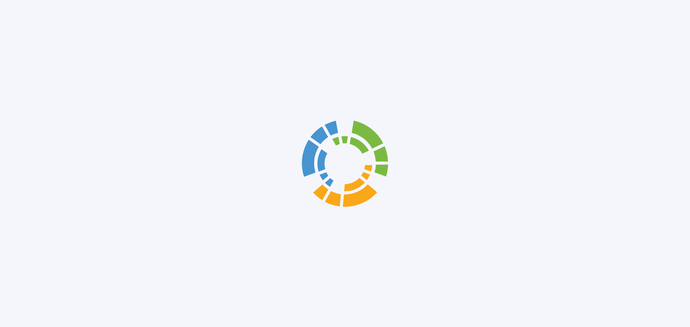
click at [289, 173] on div at bounding box center [345, 163] width 690 height 327
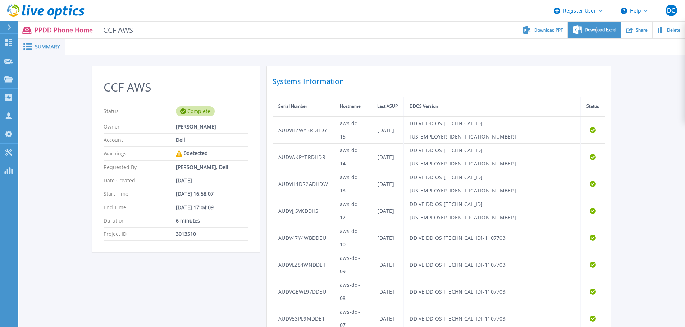
click at [597, 26] on div "Download Excel" at bounding box center [593, 30] width 53 height 17
click at [547, 32] on span "Download PPT" at bounding box center [548, 30] width 29 height 4
click at [20, 38] on p "Dashboard" at bounding box center [32, 43] width 27 height 19
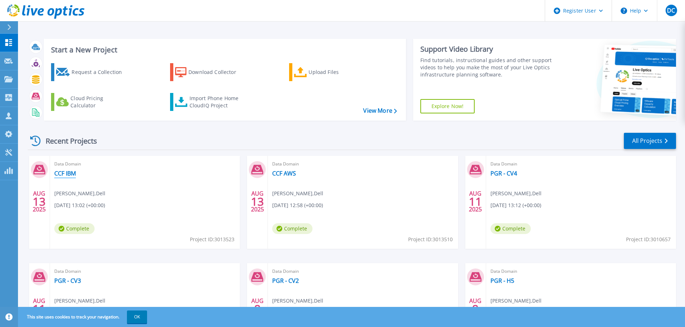
click at [64, 173] on link "CCF IBM" at bounding box center [65, 173] width 22 height 7
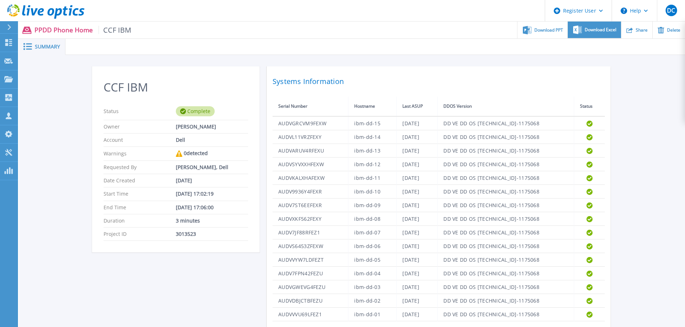
click at [590, 30] on span "Download Excel" at bounding box center [600, 30] width 32 height 4
click at [543, 30] on span "Download PPT" at bounding box center [548, 30] width 29 height 4
